Goal: Information Seeking & Learning: Check status

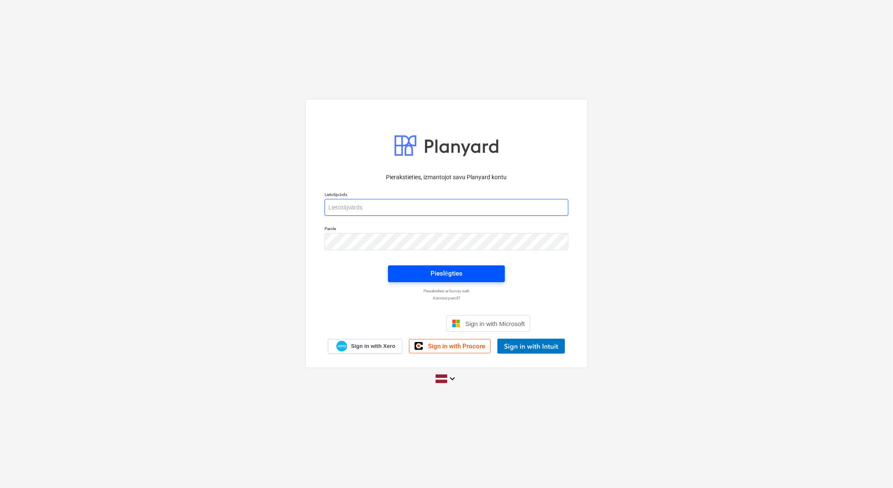
type input "[EMAIL_ADDRESS][DOMAIN_NAME]"
click at [453, 269] on div "Pieslēgties" at bounding box center [446, 273] width 32 height 11
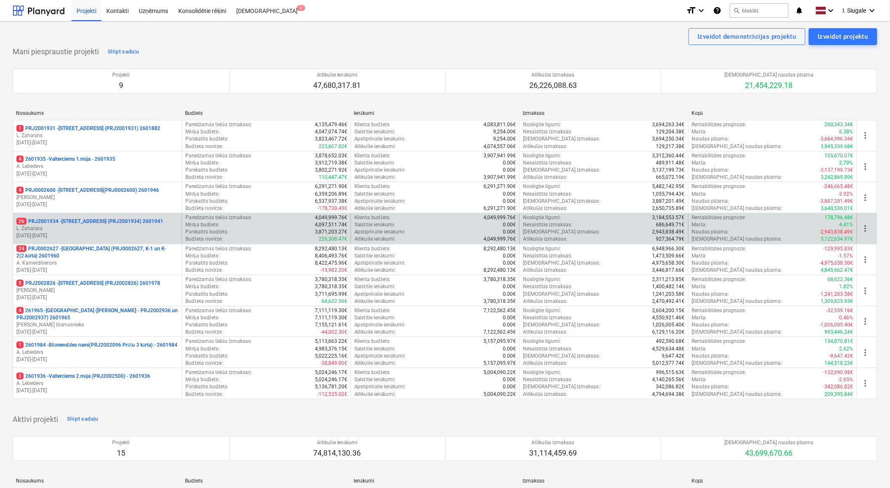
click at [106, 223] on p "26 PRJ2001934 - [STREET_ADDRESS] (PRJ2001934) 2601941" at bounding box center [89, 221] width 147 height 7
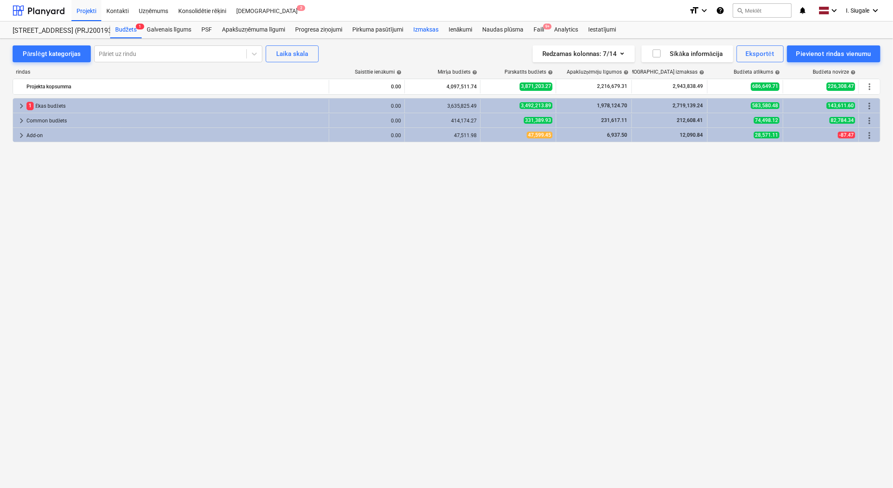
click at [427, 29] on div "Izmaksas" at bounding box center [425, 29] width 35 height 17
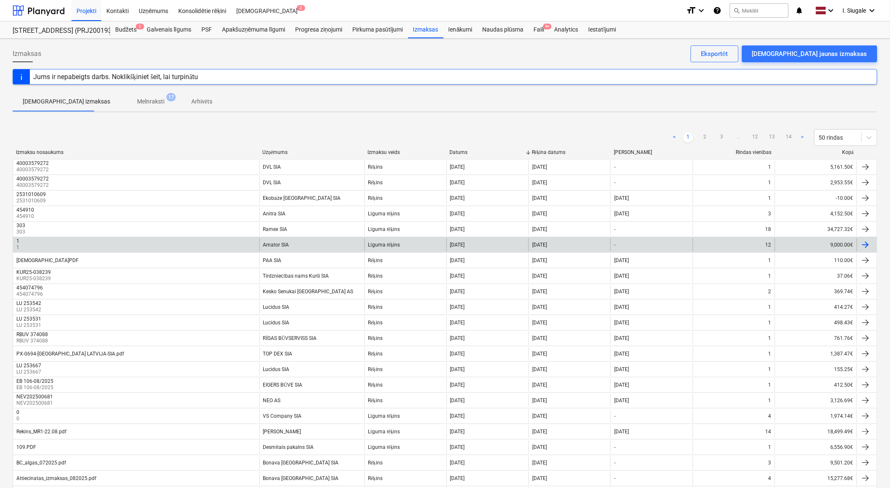
click at [293, 241] on div "Amator SIA" at bounding box center [311, 244] width 105 height 13
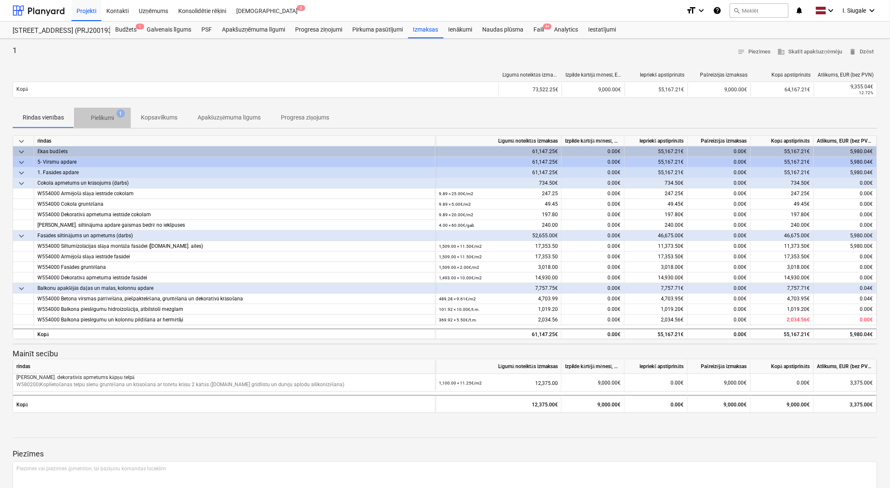
click at [108, 116] on p "Pielikumi" at bounding box center [102, 117] width 23 height 9
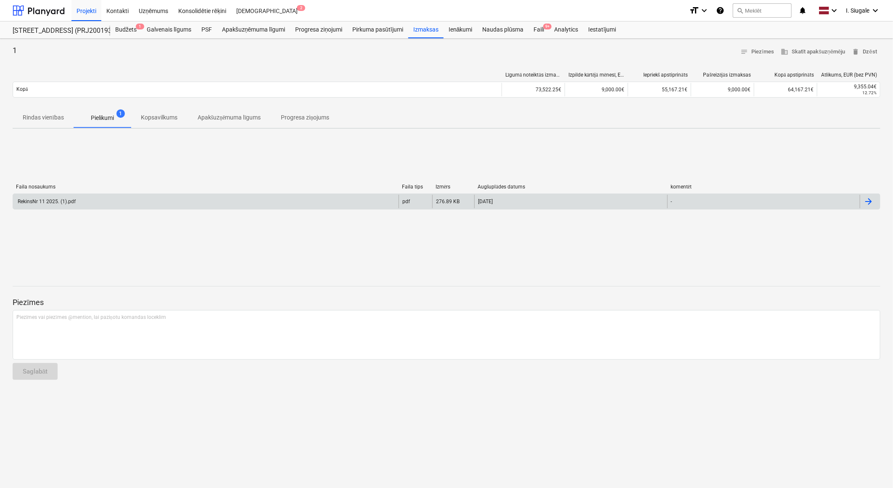
click at [59, 203] on div "RekinsNr 11 2025. (1).pdf" at bounding box center [45, 201] width 59 height 6
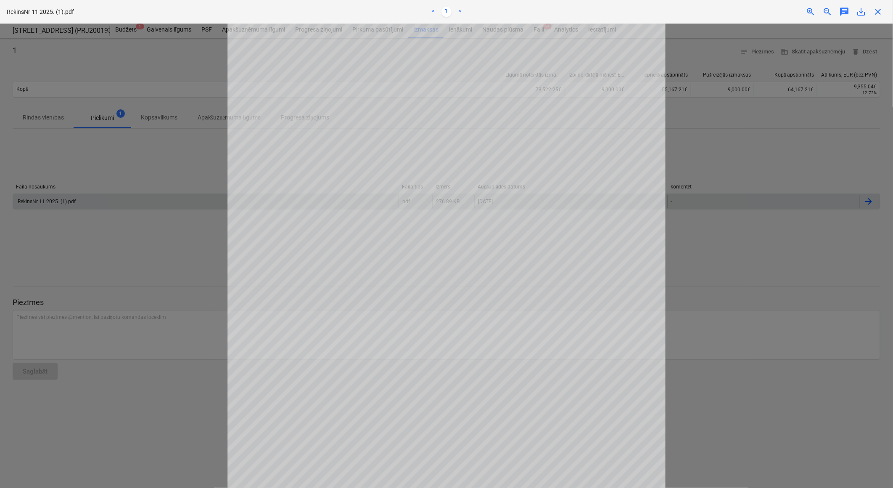
click at [879, 8] on span "close" at bounding box center [877, 12] width 10 height 10
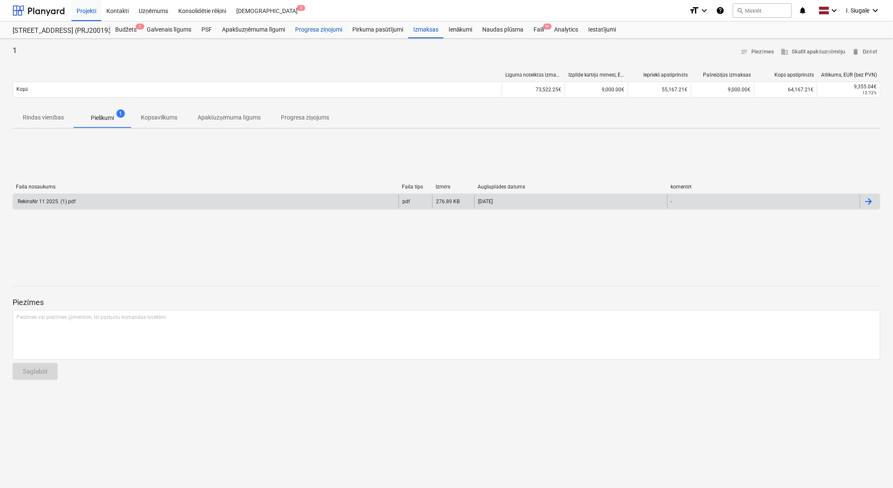
click at [332, 28] on div "Progresa ziņojumi" at bounding box center [318, 29] width 57 height 17
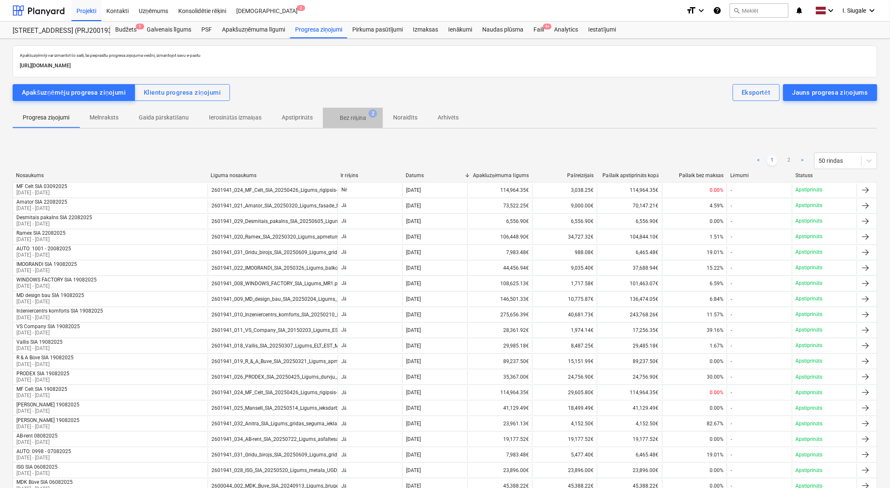
click at [353, 120] on p "Bez rēķina" at bounding box center [353, 117] width 26 height 9
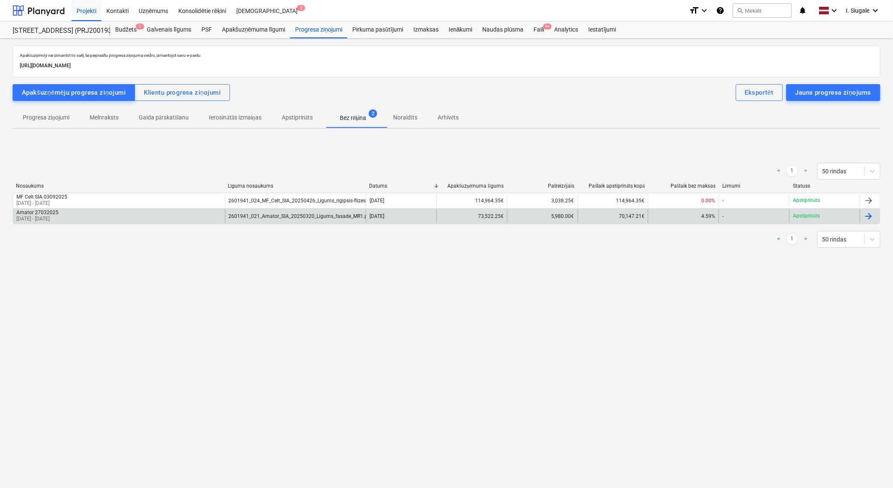
click at [277, 219] on div "2601941_021_Amator_SIA_20250320_Ligums_fasade_MR1.pdf" at bounding box center [295, 215] width 141 height 13
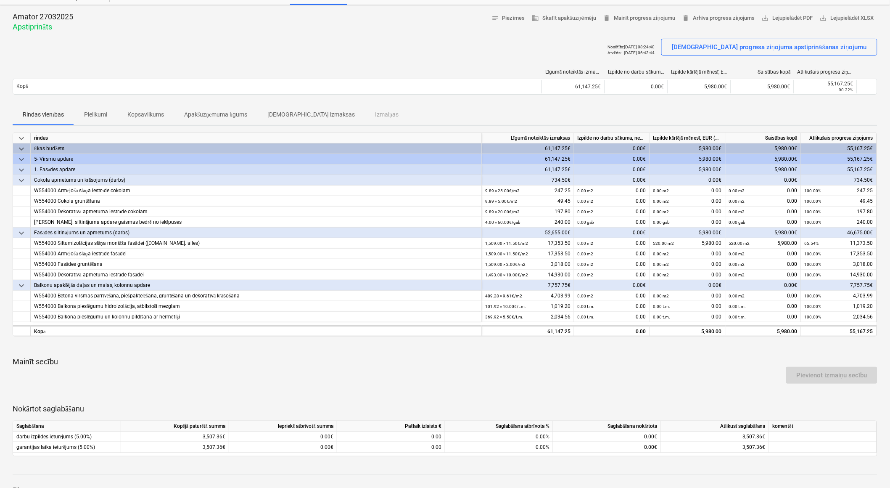
scroll to position [33, 0]
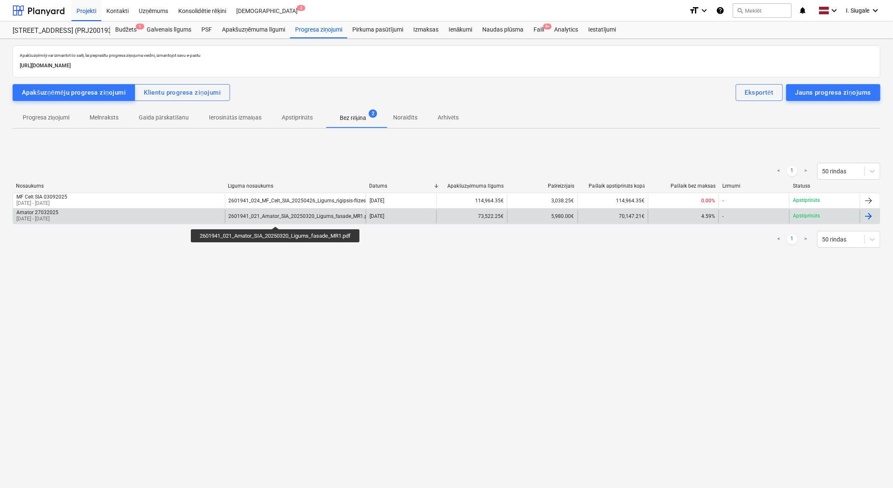
click at [277, 217] on div "2601941_021_Amator_SIA_20250320_Ligums_fasade_MR1.pdf" at bounding box center [301, 216] width 144 height 6
click at [246, 221] on div "2601941_021_Amator_SIA_20250320_Ligums_fasade_MR1.pdf" at bounding box center [295, 215] width 141 height 13
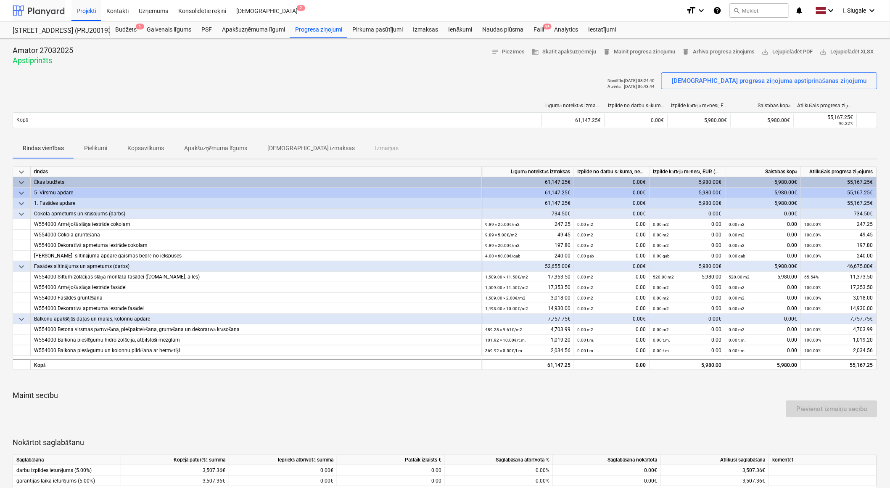
click at [45, 11] on div at bounding box center [39, 10] width 52 height 21
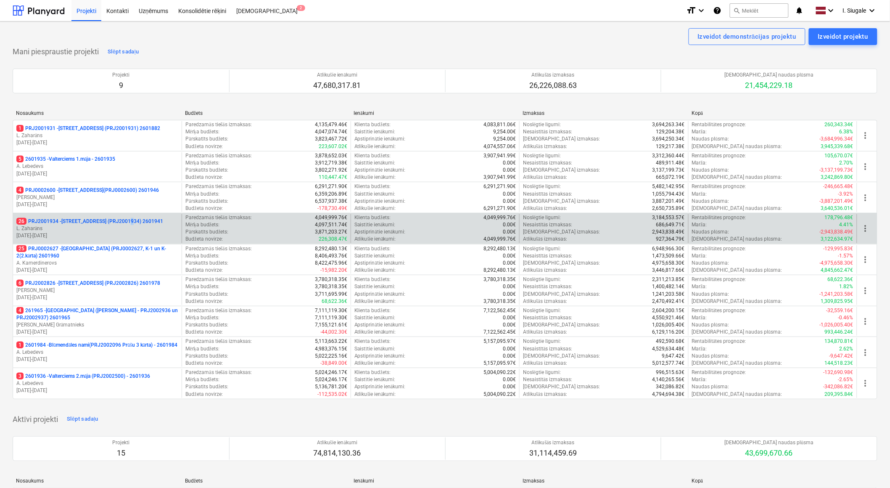
click at [127, 224] on p "26 PRJ2001934 - [STREET_ADDRESS] (PRJ2001934) 2601941" at bounding box center [89, 221] width 147 height 7
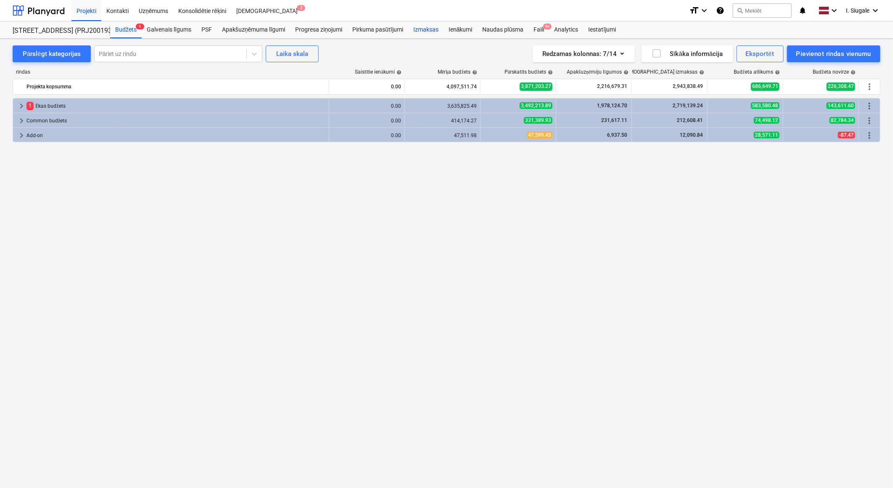
click at [430, 27] on div "Izmaksas" at bounding box center [425, 29] width 35 height 17
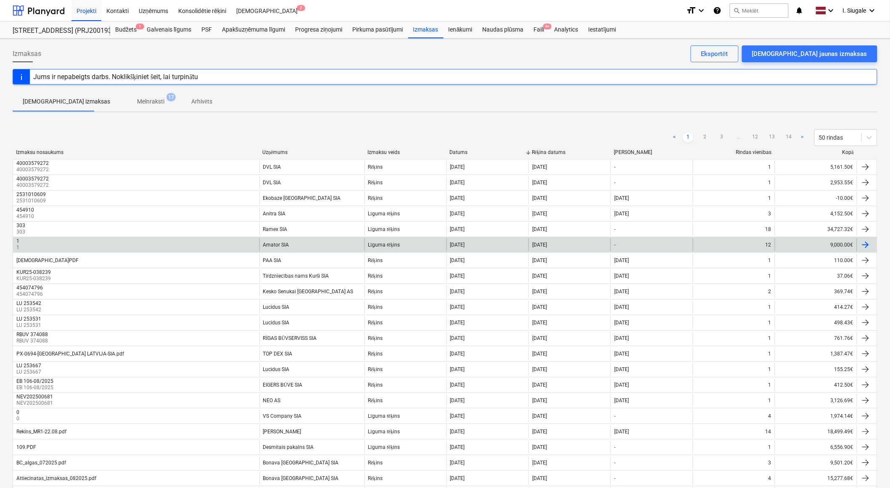
click at [192, 240] on div "1 1" at bounding box center [136, 244] width 246 height 13
